Goal: Task Accomplishment & Management: Manage account settings

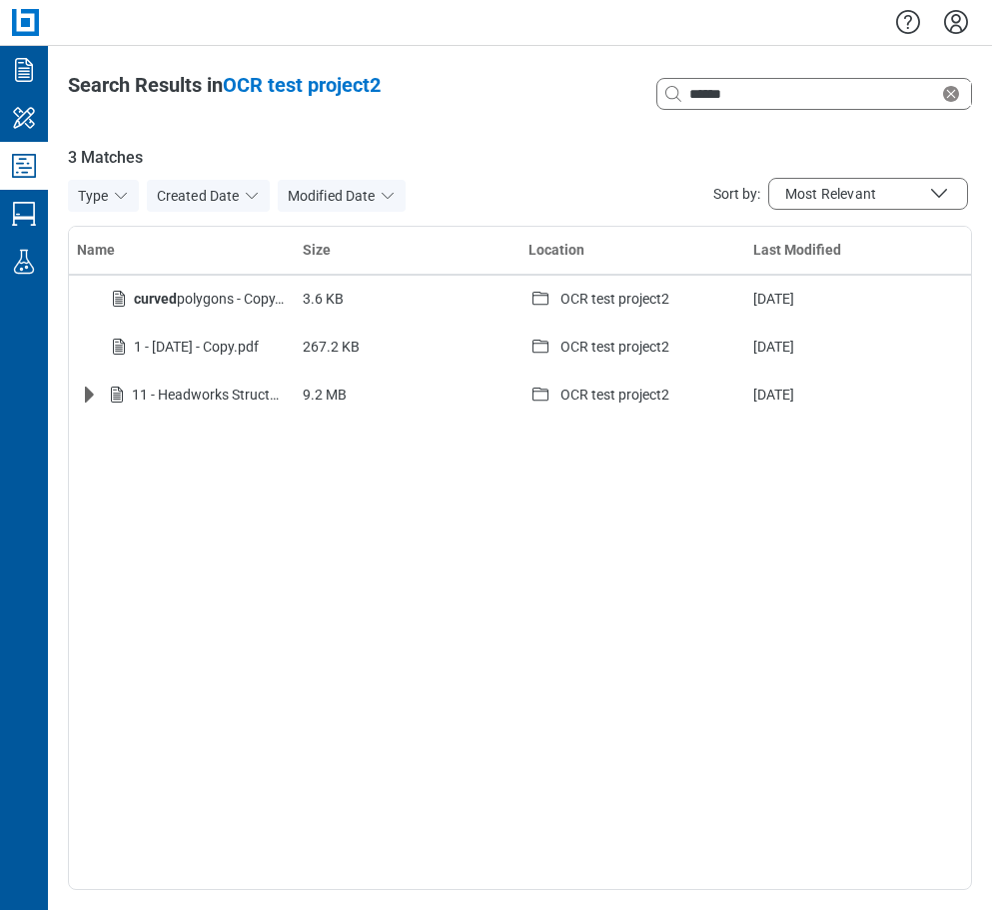
select select "**********"
click at [953, 20] on icon "Settings" at bounding box center [956, 22] width 24 height 24
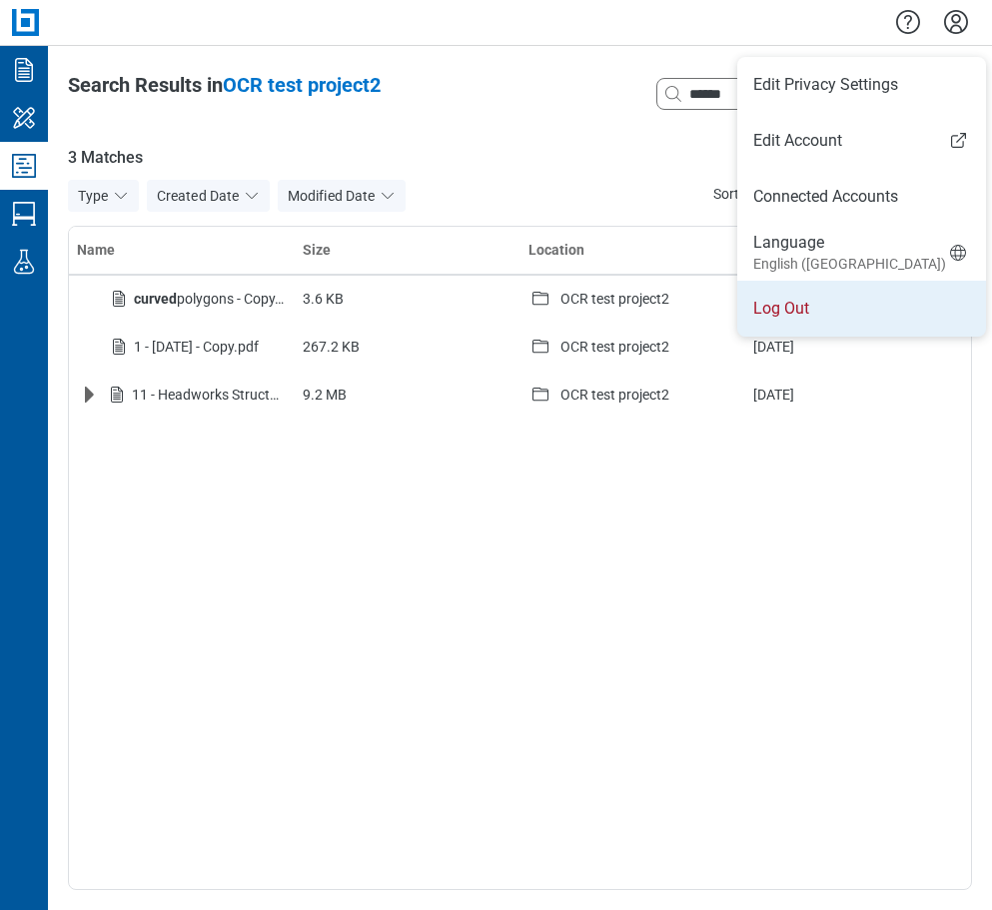
click at [815, 311] on li "Log Out" at bounding box center [862, 309] width 249 height 56
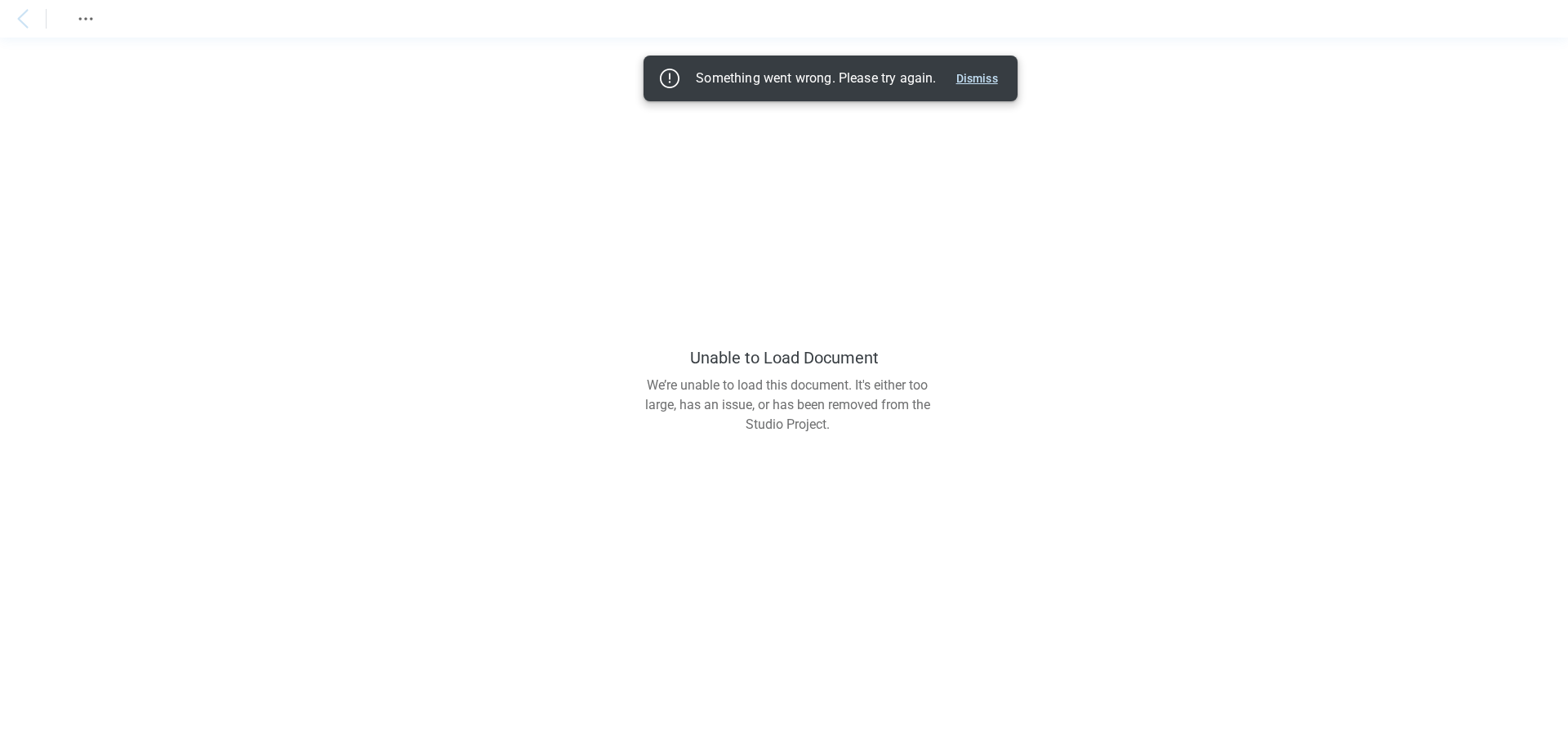
click at [993, 74] on button "Dismiss" at bounding box center [976, 78] width 55 height 20
